Goal: Task Accomplishment & Management: Manage account settings

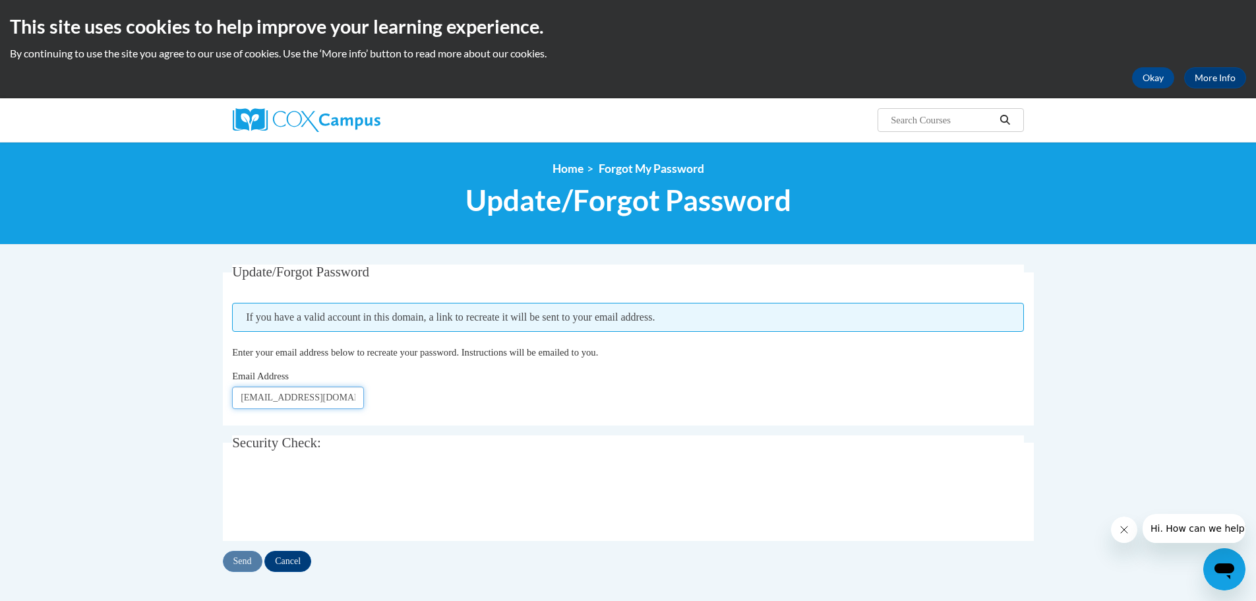
scroll to position [0, 3]
drag, startPoint x: 239, startPoint y: 394, endPoint x: 330, endPoint y: 398, distance: 91.7
click at [388, 400] on div "Email Address [EMAIL_ADDRESS][DOMAIN_NAME]" at bounding box center [628, 389] width 792 height 40
paste input "jcobia"
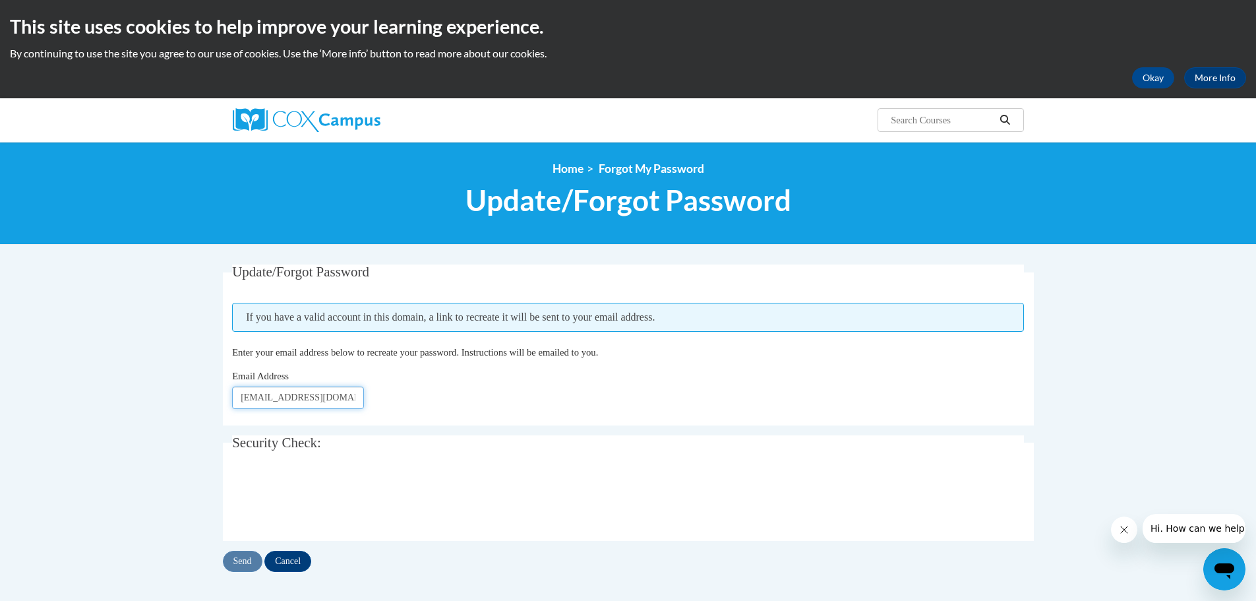
click at [241, 400] on input "[EMAIL_ADDRESS][DOMAIN_NAME]" at bounding box center [298, 397] width 132 height 22
type input "[EMAIL_ADDRESS][DOMAIN_NAME]"
click at [243, 562] on input "Send" at bounding box center [243, 561] width 40 height 21
click at [262, 399] on input "[EMAIL_ADDRESS][DOMAIN_NAME]" at bounding box center [298, 397] width 132 height 22
drag, startPoint x: 241, startPoint y: 400, endPoint x: 255, endPoint y: 418, distance: 23.5
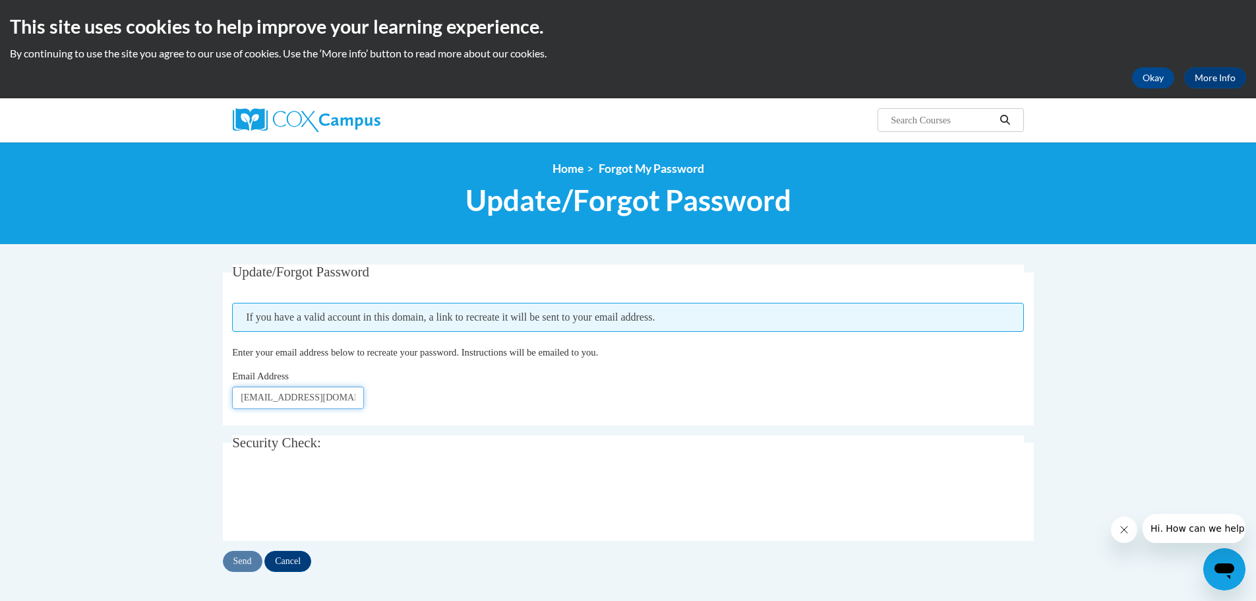
click at [242, 401] on input "[EMAIL_ADDRESS][DOMAIN_NAME]" at bounding box center [298, 397] width 132 height 22
